Goal: Task Accomplishment & Management: Use online tool/utility

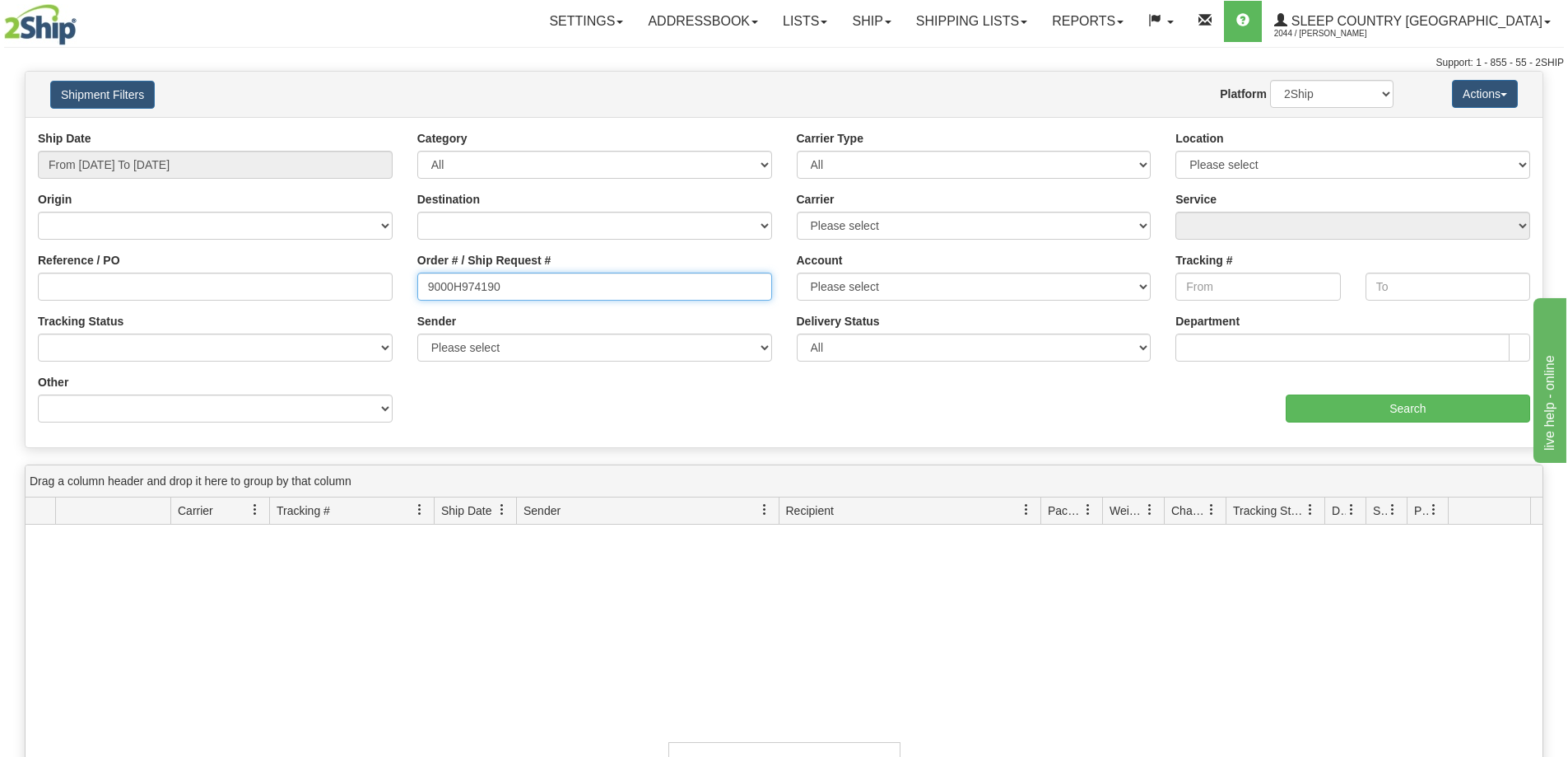
click at [525, 283] on input "9000H974190" at bounding box center [595, 286] width 355 height 28
paste input "449"
type input "9000H974449"
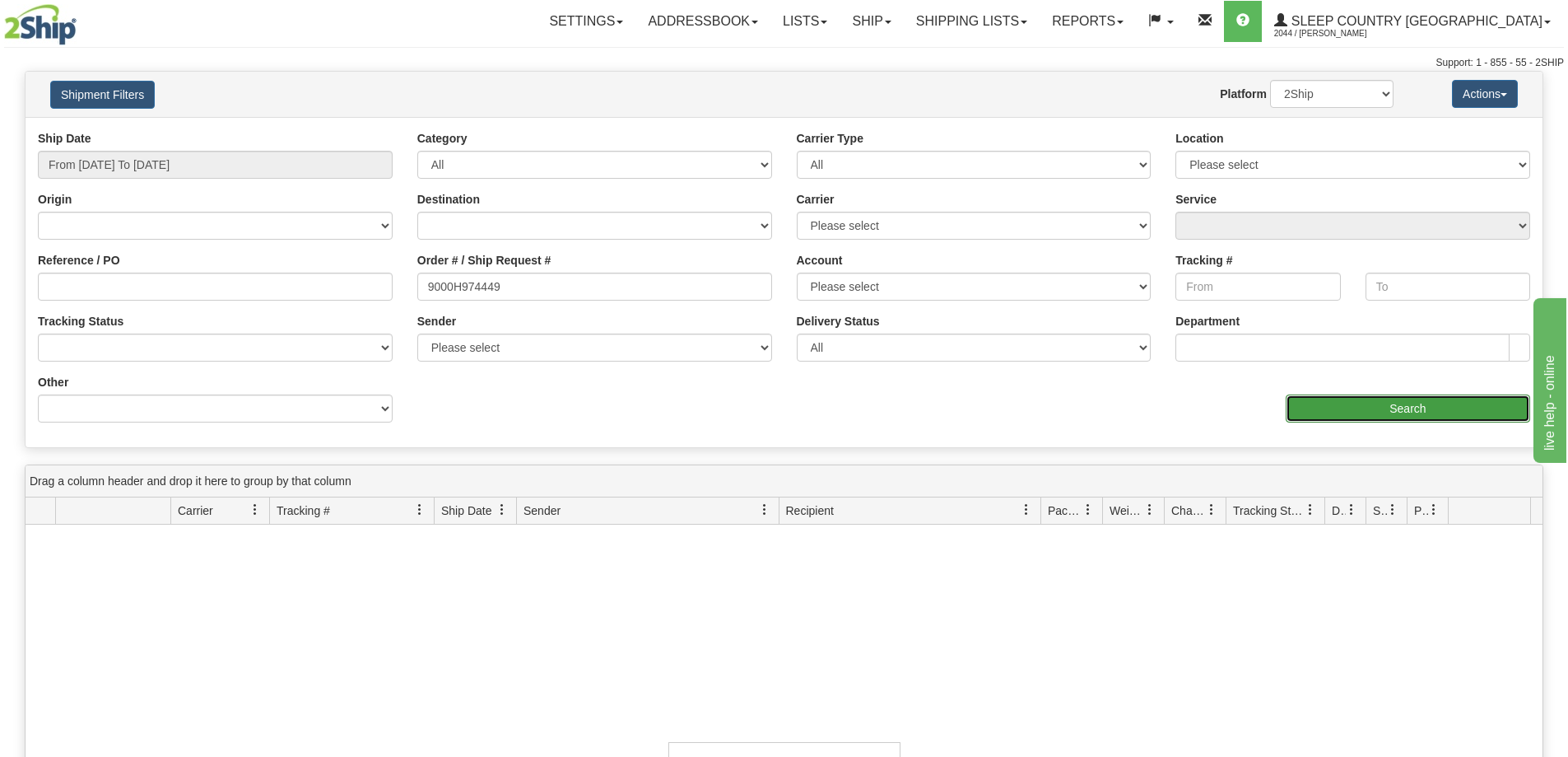
click at [1372, 417] on input "Search" at bounding box center [1407, 408] width 244 height 28
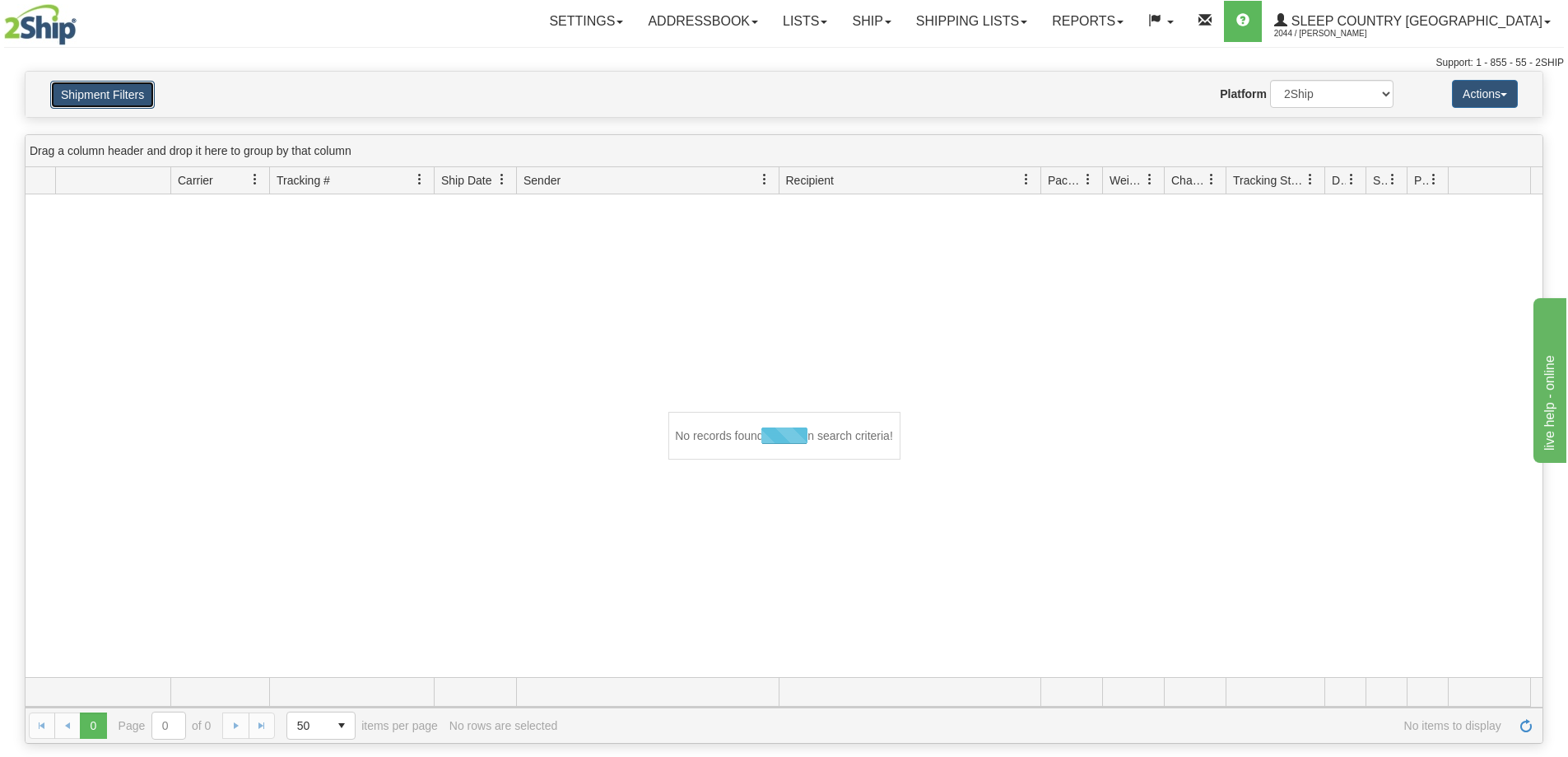
click at [117, 92] on button "Shipment Filters" at bounding box center [102, 94] width 105 height 28
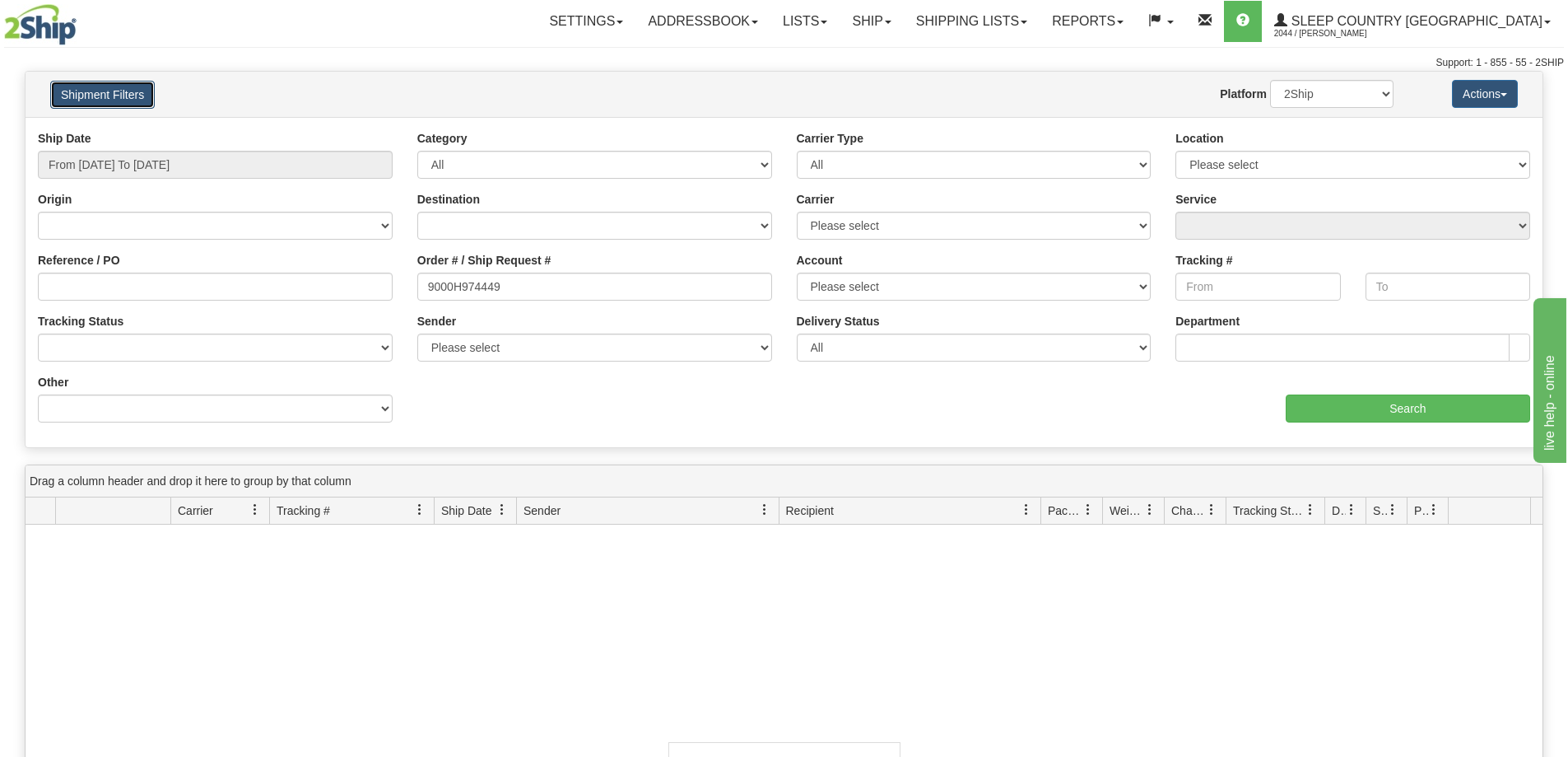
click at [117, 92] on button "Shipment Filters" at bounding box center [102, 94] width 105 height 28
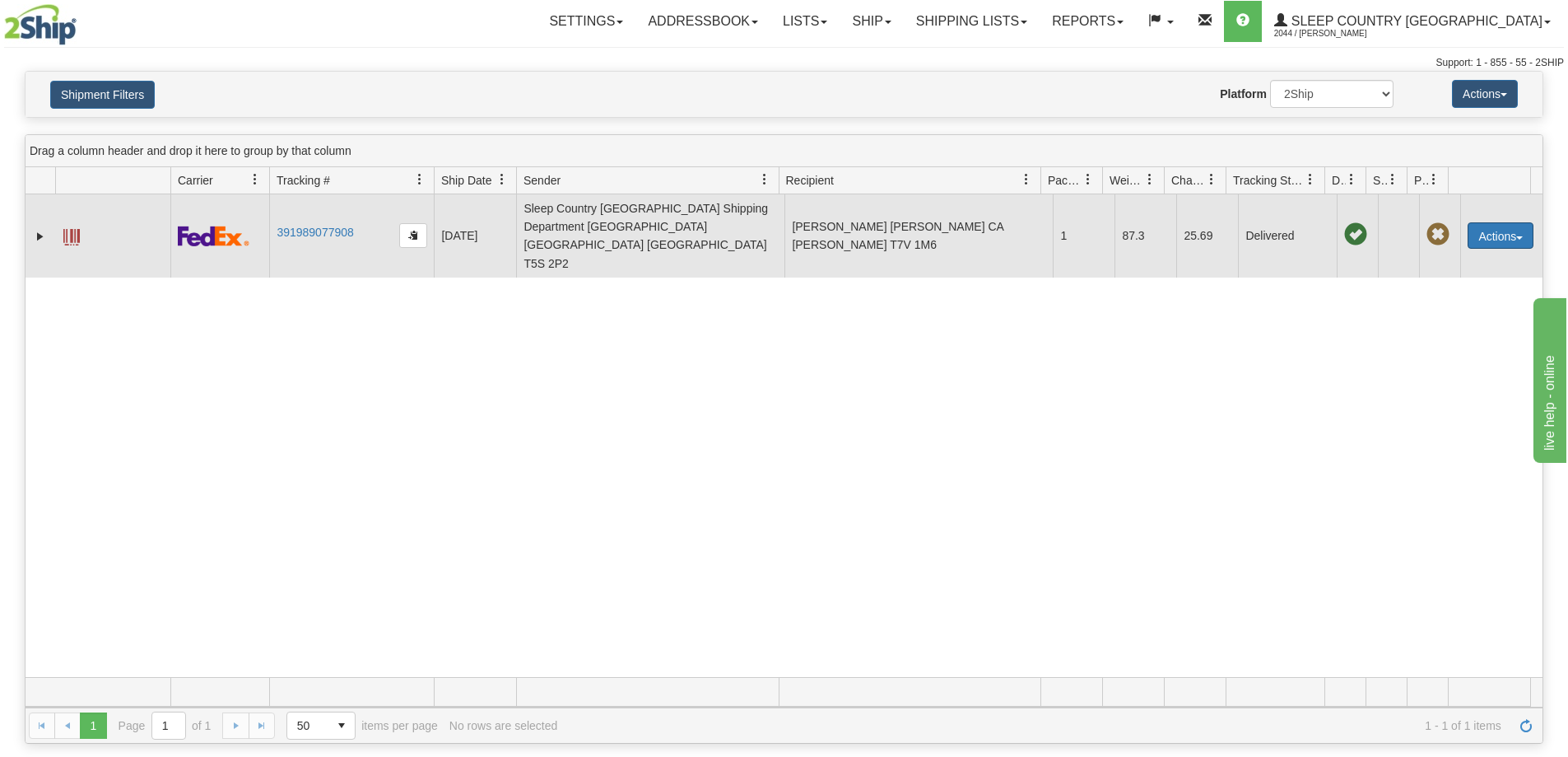
click at [1500, 223] on button "Actions" at bounding box center [1500, 235] width 66 height 26
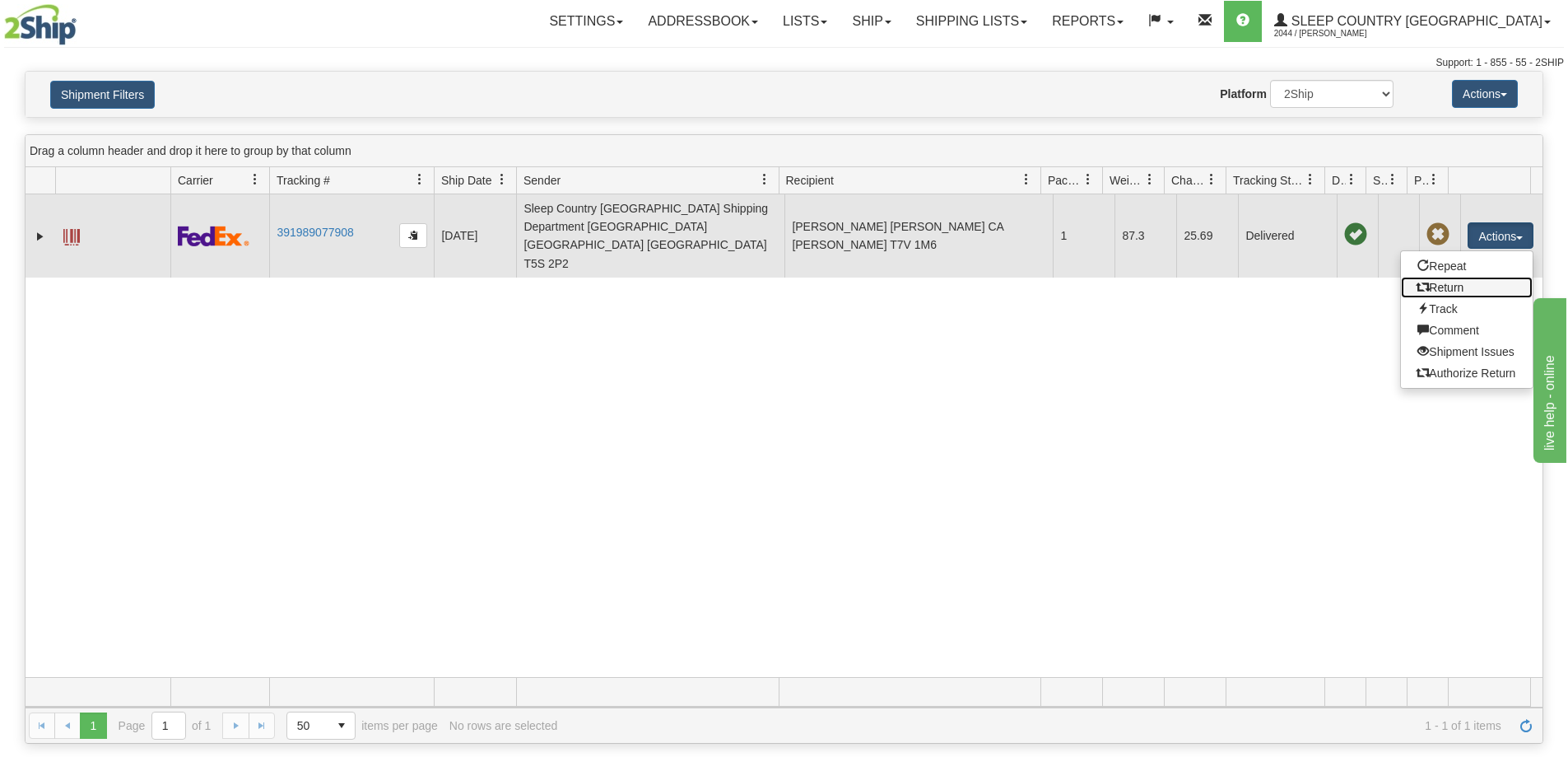
click at [1433, 277] on link "Return" at bounding box center [1467, 287] width 131 height 22
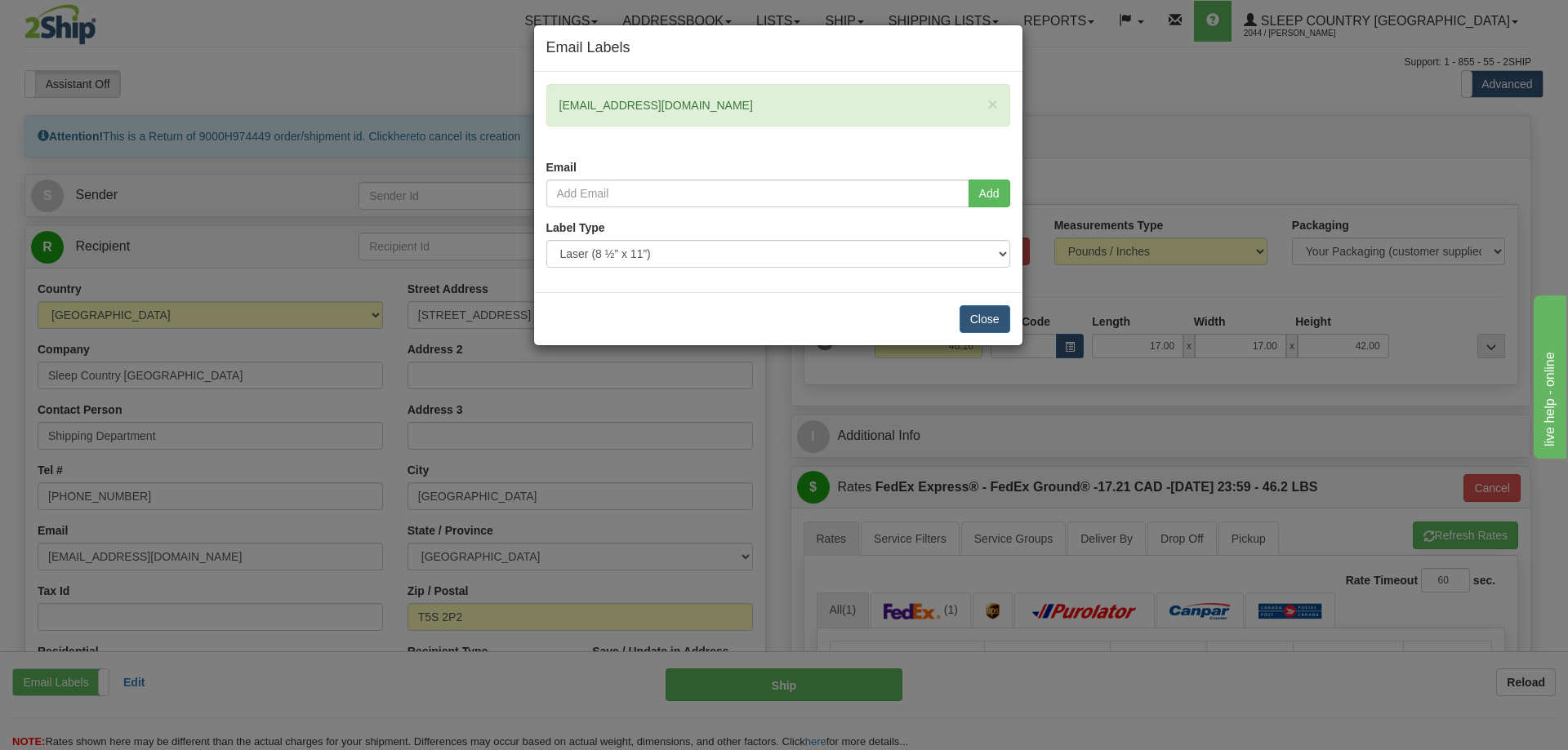
drag, startPoint x: 689, startPoint y: 105, endPoint x: 552, endPoint y: 104, distance: 137.0
click at [552, 104] on div "× [EMAIL_ADDRESS][DOMAIN_NAME]" at bounding box center [778, 106] width 464 height 43
copy div "[EMAIL_ADDRESS][DOMAIN_NAME]"
click at [978, 315] on button "Close" at bounding box center [985, 319] width 51 height 28
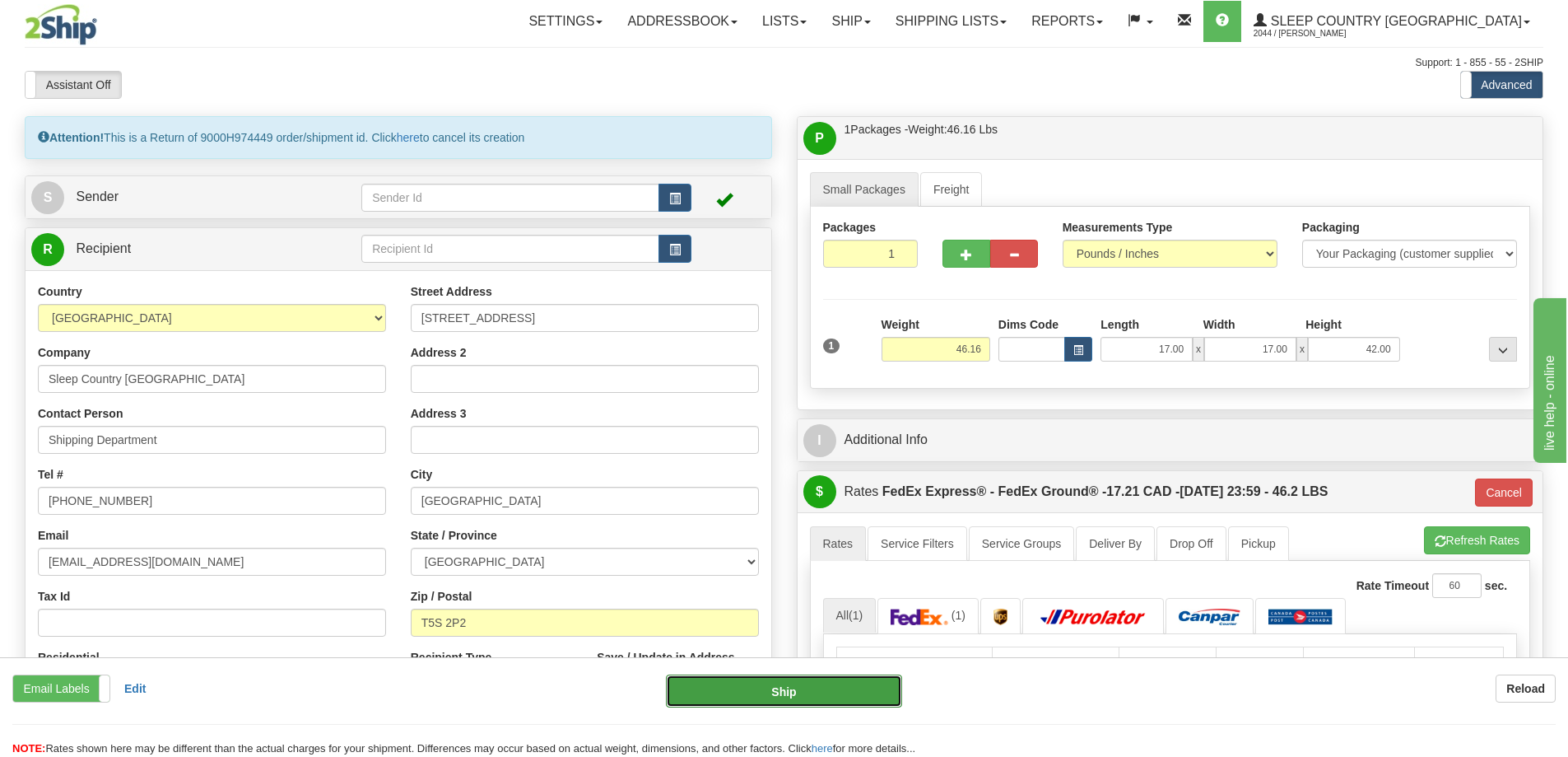
click at [785, 692] on button "Ship" at bounding box center [784, 691] width 236 height 33
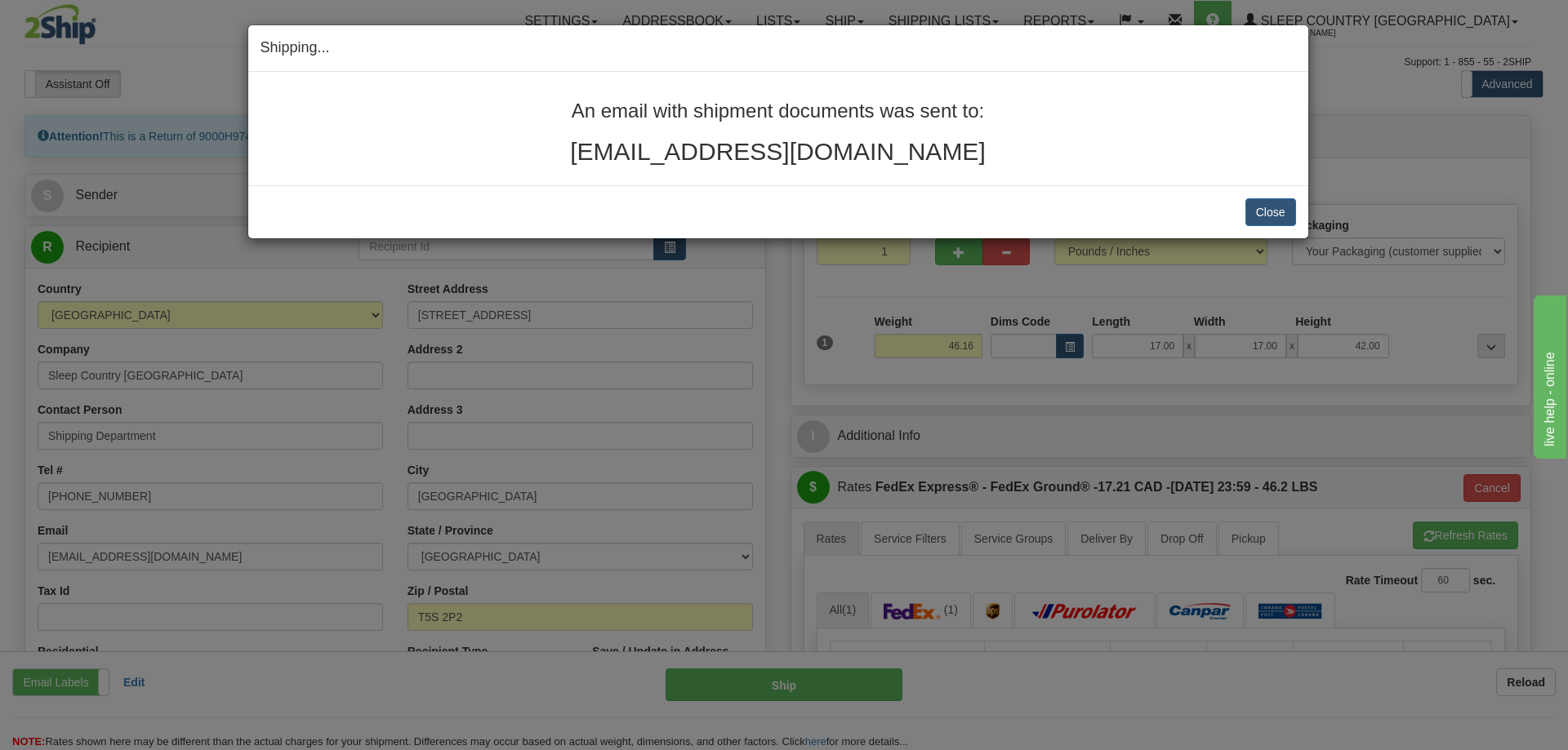
drag, startPoint x: 908, startPoint y: 160, endPoint x: 561, endPoint y: 99, distance: 352.3
click at [561, 100] on div "An email with shipment documents was sent to: [EMAIL_ADDRESS][DOMAIN_NAME]" at bounding box center [778, 132] width 1035 height 64
copy div "An email with shipment documents was sent to: [EMAIL_ADDRESS][DOMAIN_NAME]"
click at [1247, 230] on div "Close [PERSON_NAME] Shipment and Quit Pickup Quit Pickup ONLY" at bounding box center [778, 212] width 1060 height 53
click at [1257, 220] on button "Close" at bounding box center [1271, 212] width 51 height 28
